Goal: Task Accomplishment & Management: Use online tool/utility

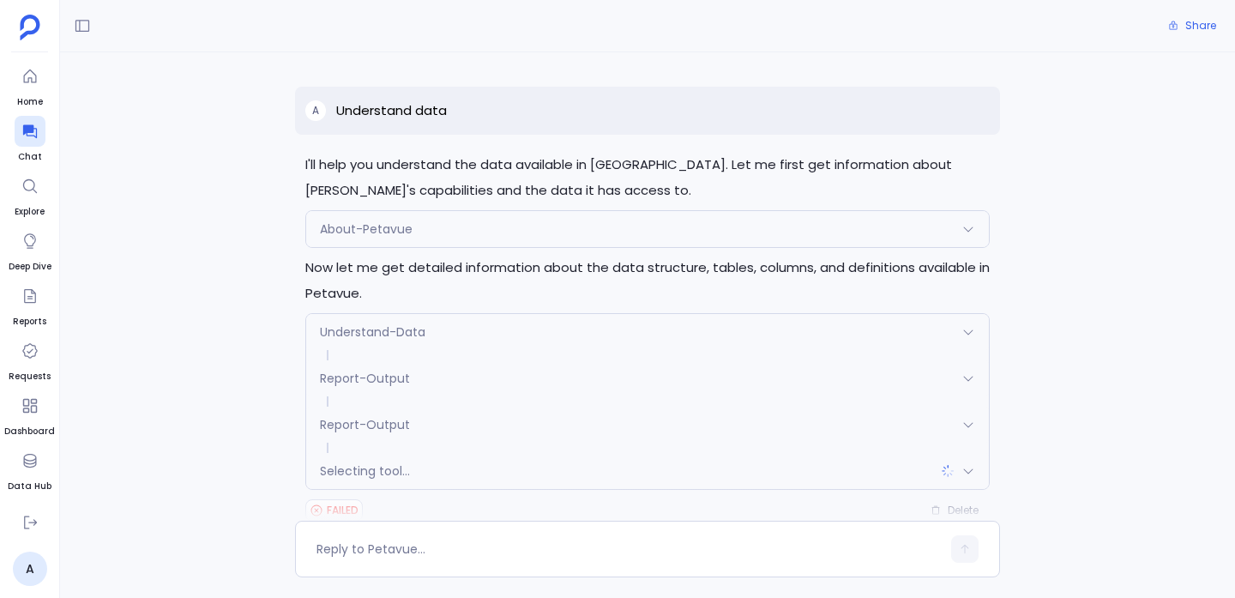
scroll to position [38, 0]
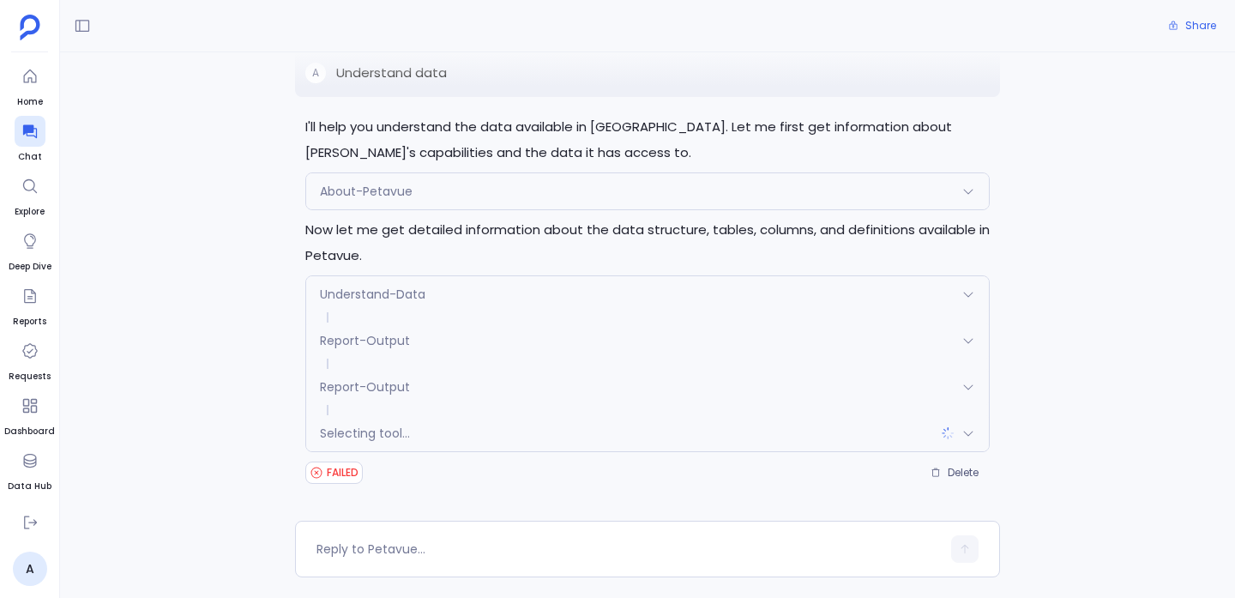
click at [406, 432] on span "Selecting tool..." at bounding box center [365, 433] width 90 height 17
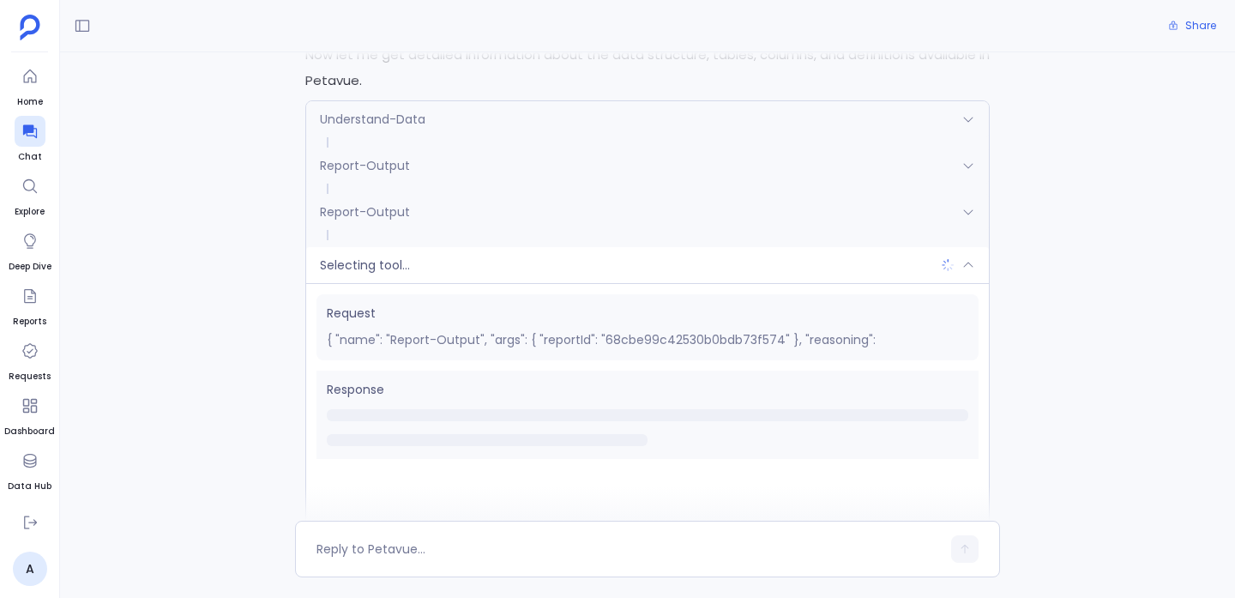
scroll to position [224, 0]
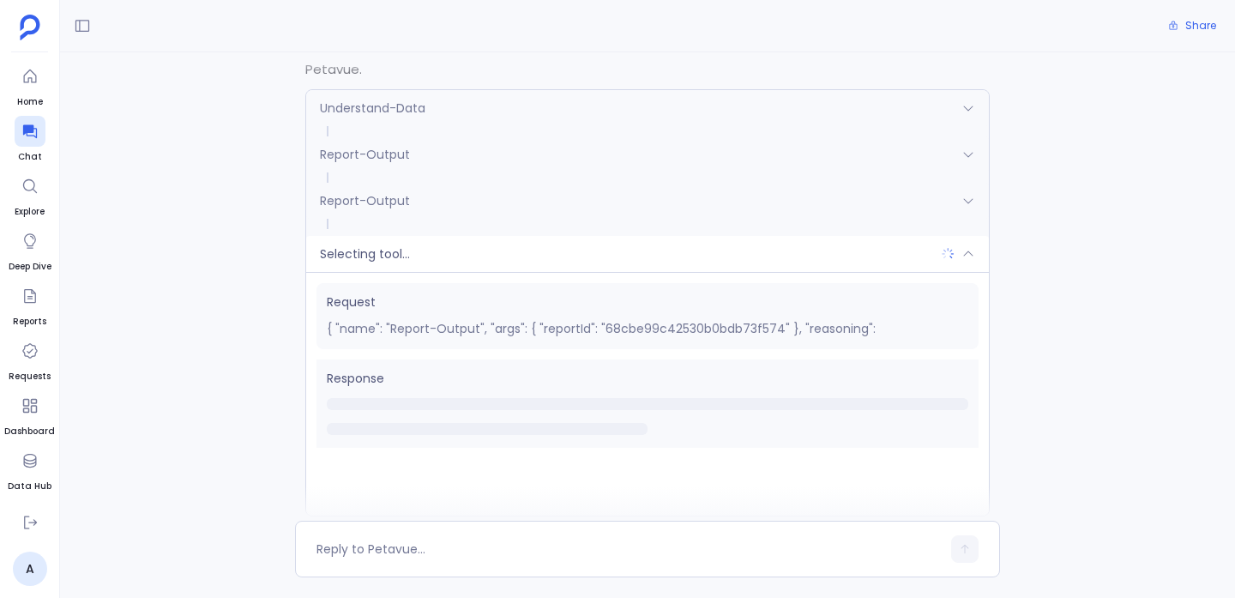
click at [423, 311] on span "Request" at bounding box center [648, 302] width 642 height 18
click at [423, 322] on p "{ "name": "Report-Output", "args": { "reportId": "68cbe99c42530b0bdb73f574" }, …" at bounding box center [648, 328] width 642 height 21
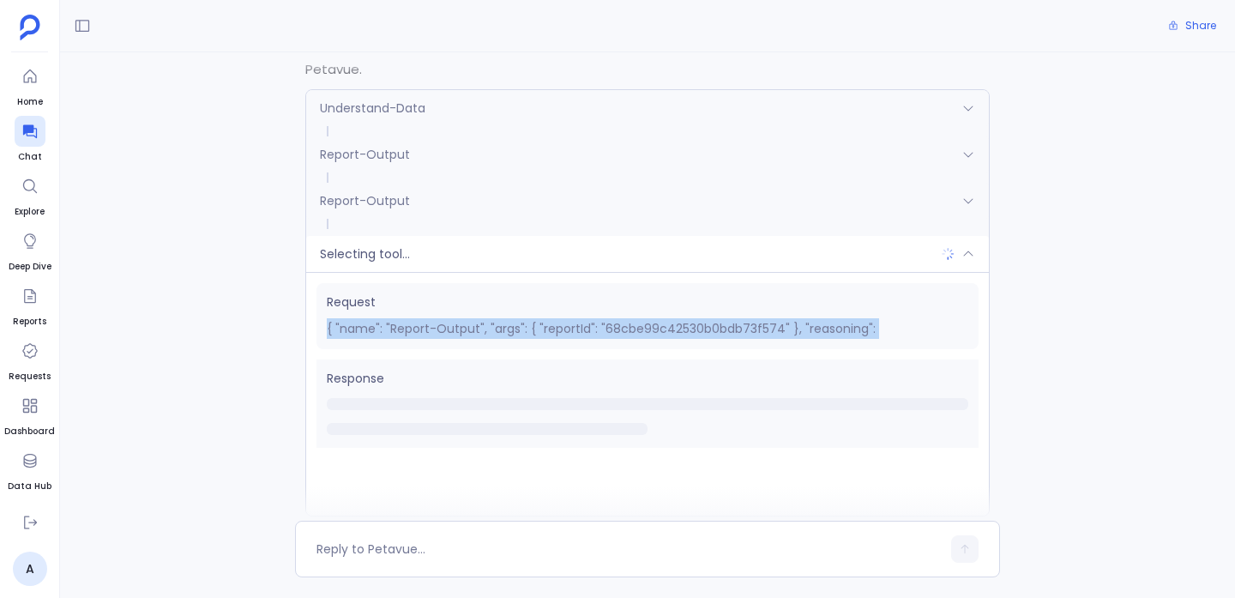
click at [423, 322] on p "{ "name": "Report-Output", "args": { "reportId": "68cbe99c42530b0bdb73f574" }, …" at bounding box center [648, 328] width 642 height 21
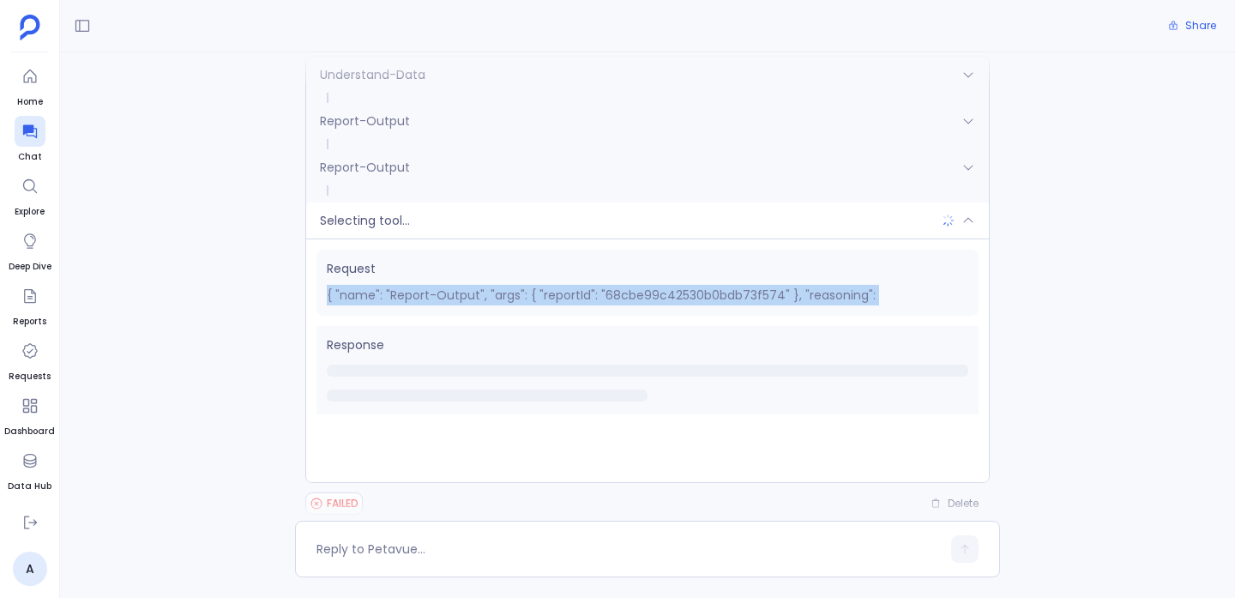
scroll to position [288, 0]
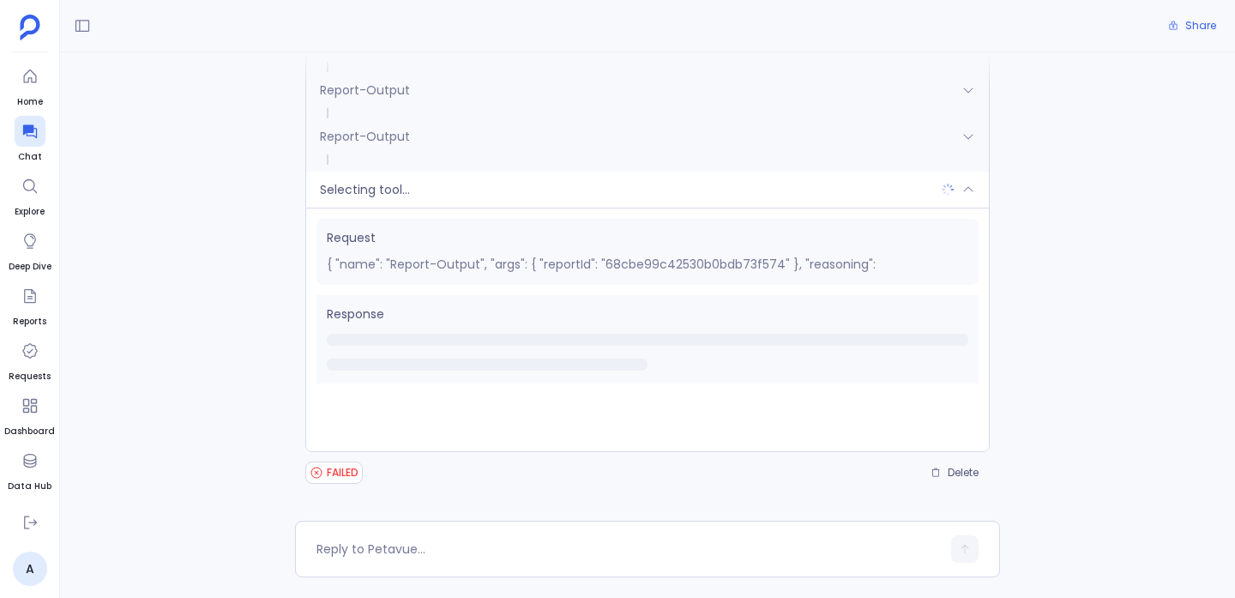
click at [332, 469] on span "FAILED" at bounding box center [343, 473] width 32 height 14
drag, startPoint x: 332, startPoint y: 469, endPoint x: 332, endPoint y: 440, distance: 29.2
click at [332, 468] on span "FAILED" at bounding box center [343, 473] width 32 height 14
click at [20, 128] on div at bounding box center [30, 131] width 31 height 31
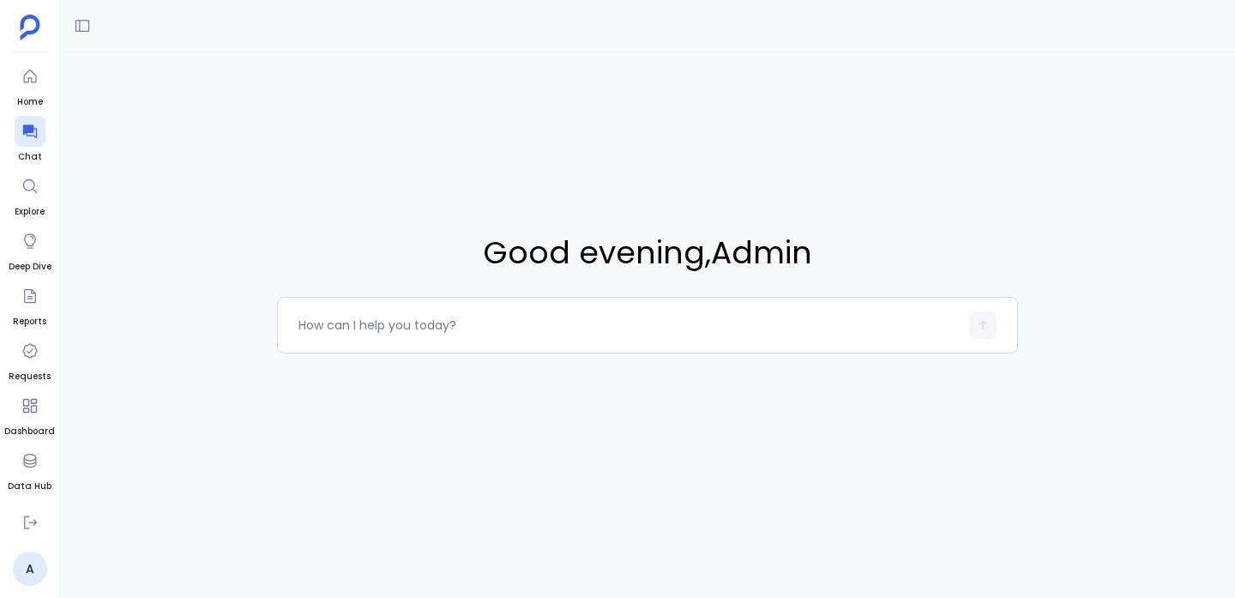
click at [50, 144] on ul "Home Chat Explore Deep Dive Reports Requests Dashboard Data Hub Settings" at bounding box center [29, 284] width 51 height 446
click at [37, 144] on div at bounding box center [30, 131] width 31 height 31
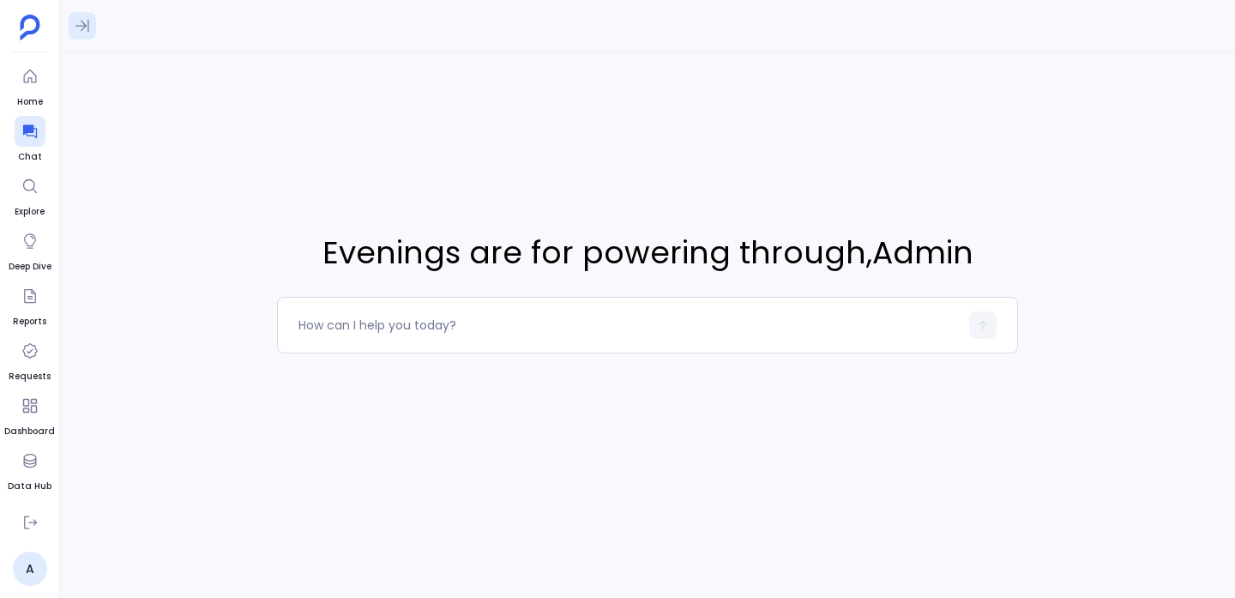
click at [73, 37] on button at bounding box center [82, 25] width 27 height 27
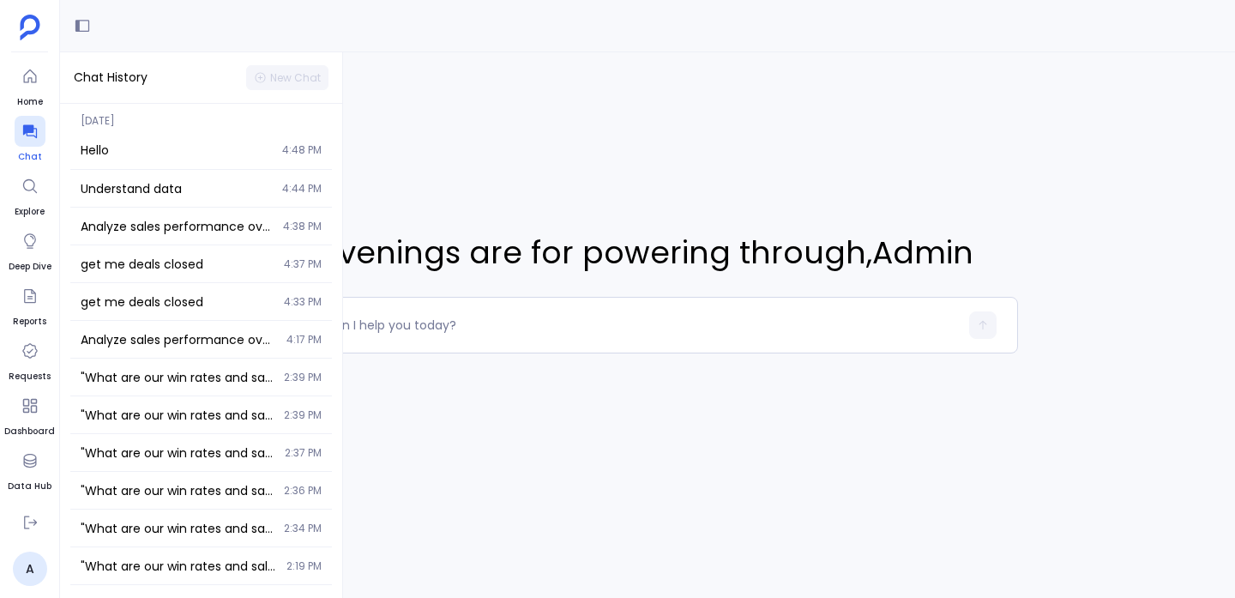
click at [30, 134] on icon at bounding box center [29, 131] width 17 height 17
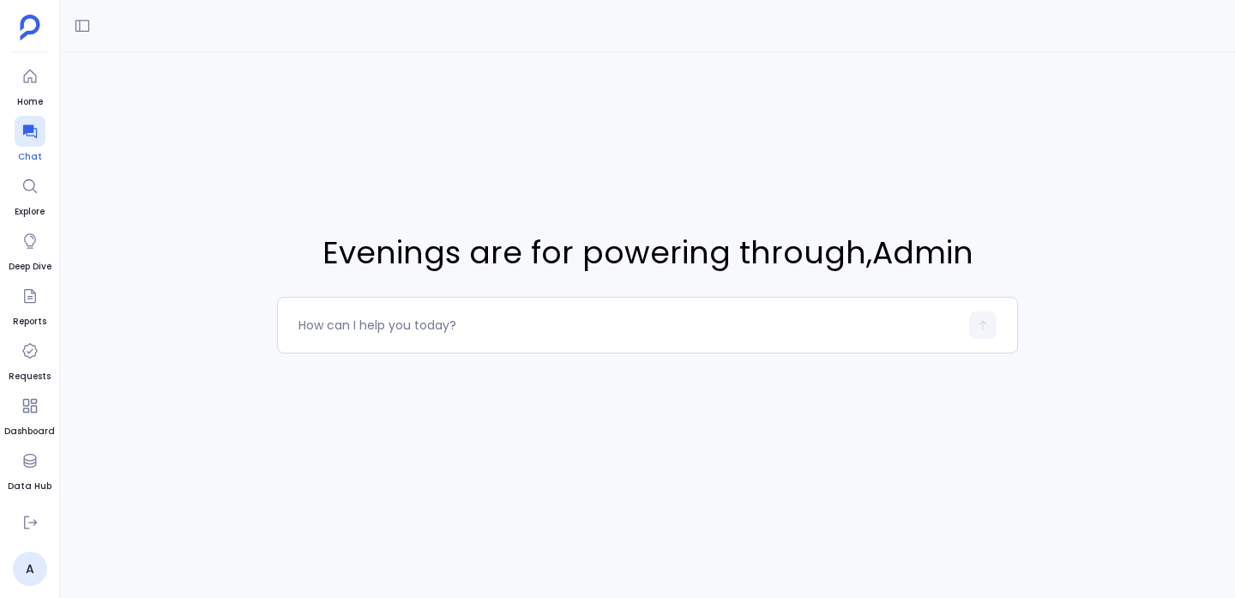
click at [30, 134] on icon at bounding box center [29, 131] width 17 height 17
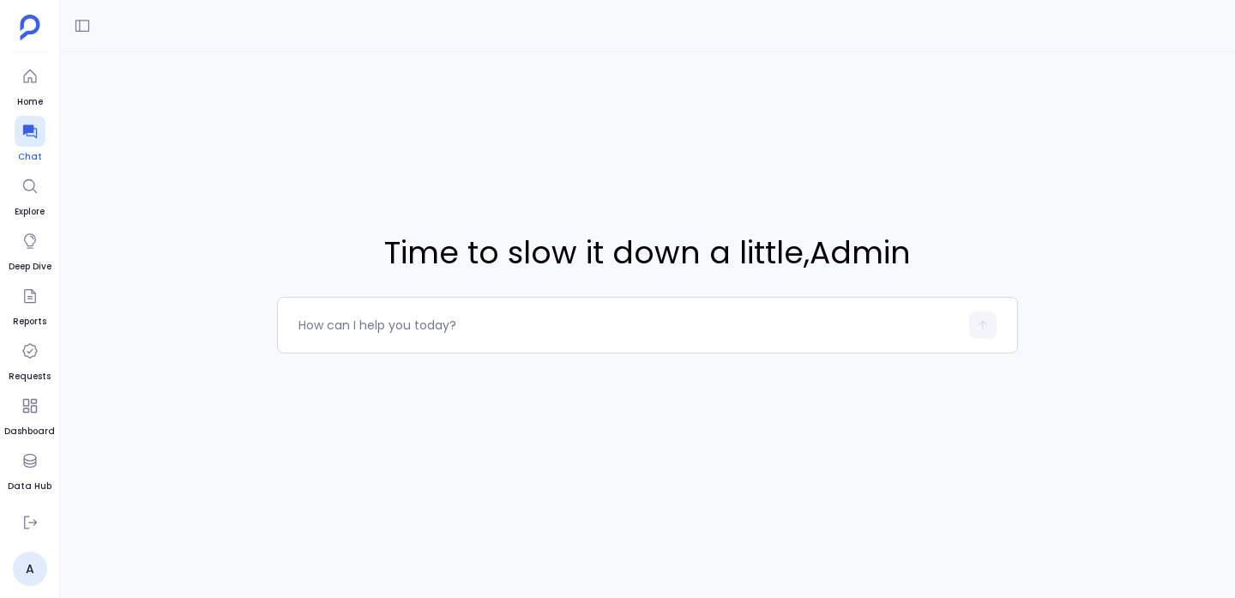
click at [33, 136] on icon at bounding box center [29, 132] width 14 height 14
